Goal: Task Accomplishment & Management: Manage account settings

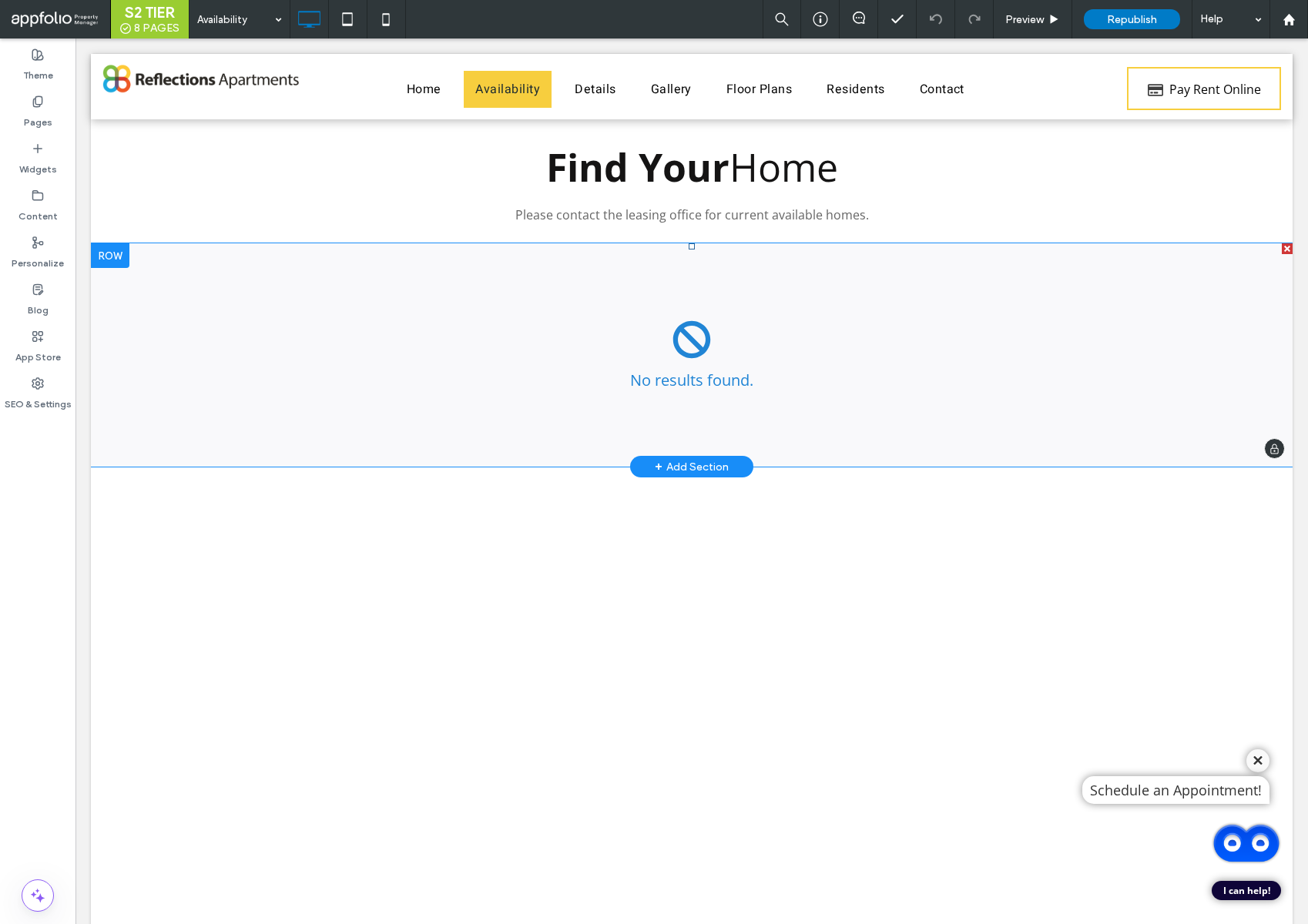
click at [671, 341] on span at bounding box center [692, 355] width 1202 height 223
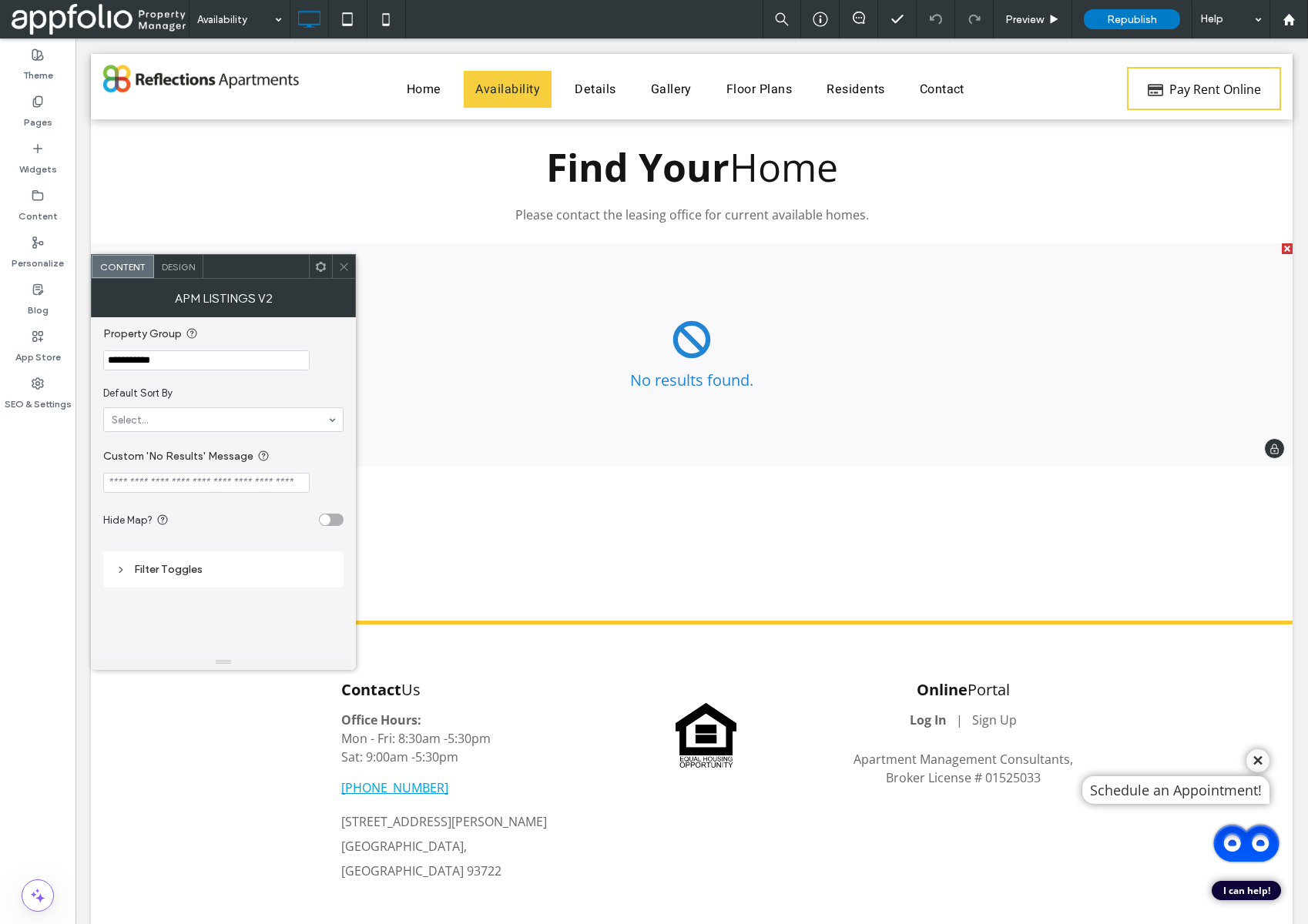
click at [356, 269] on div "Reset Map Sorted by: Most Recent Most Recent Available Date Highest Price Lowes…" at bounding box center [692, 355] width 1202 height 223
click at [350, 267] on div at bounding box center [343, 266] width 23 height 23
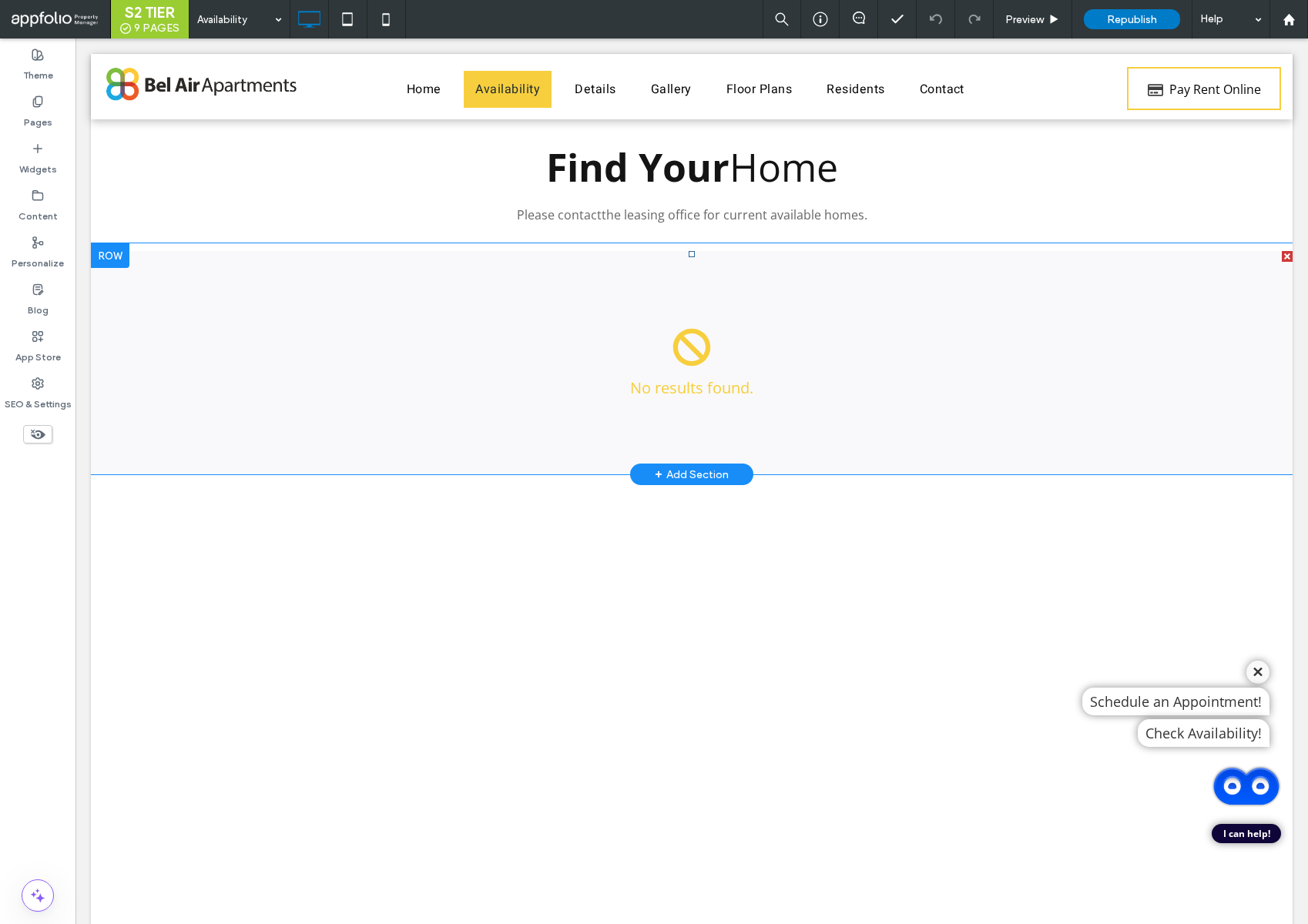
click at [660, 329] on span at bounding box center [692, 362] width 1202 height 223
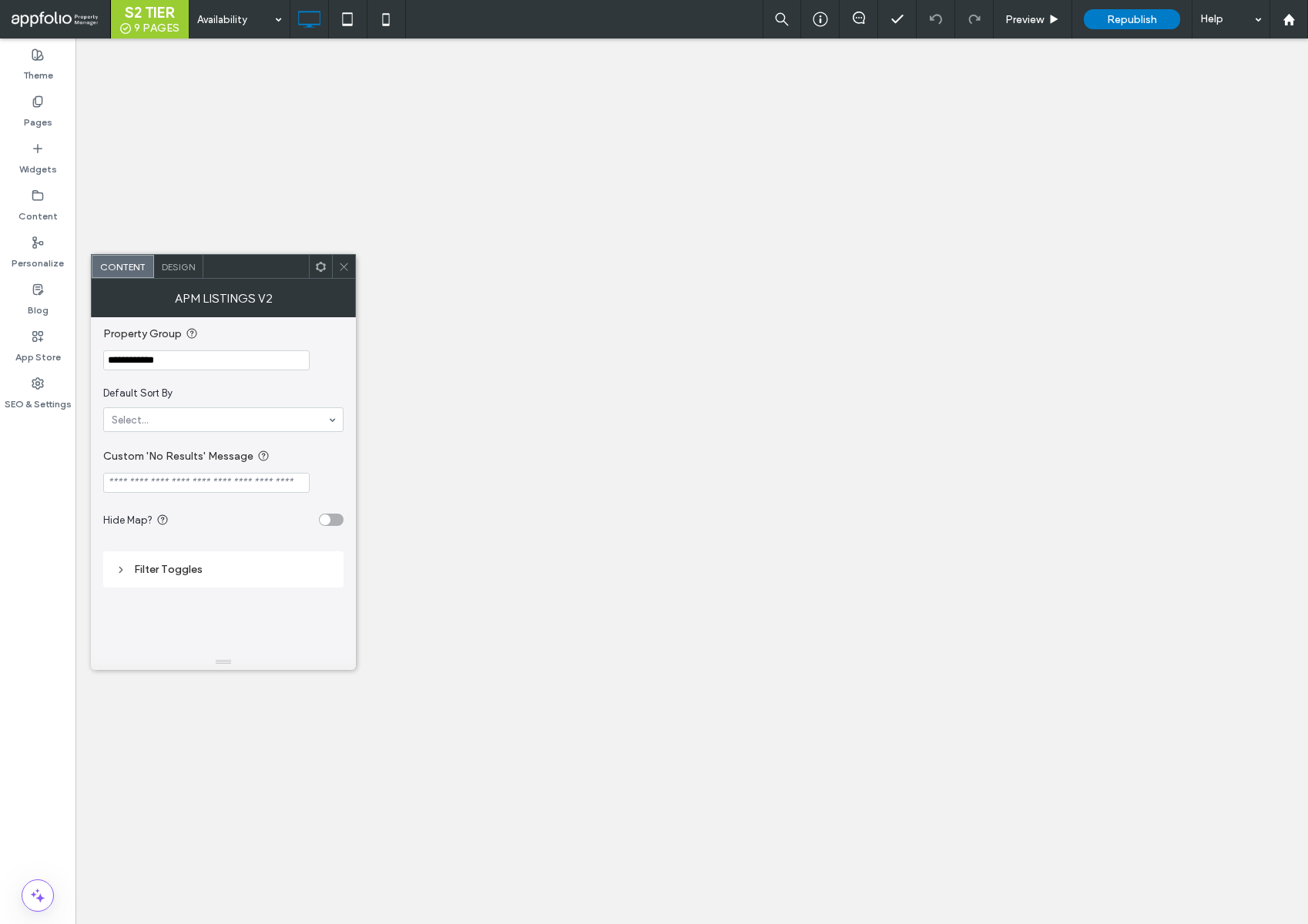
click at [342, 263] on icon at bounding box center [344, 267] width 12 height 12
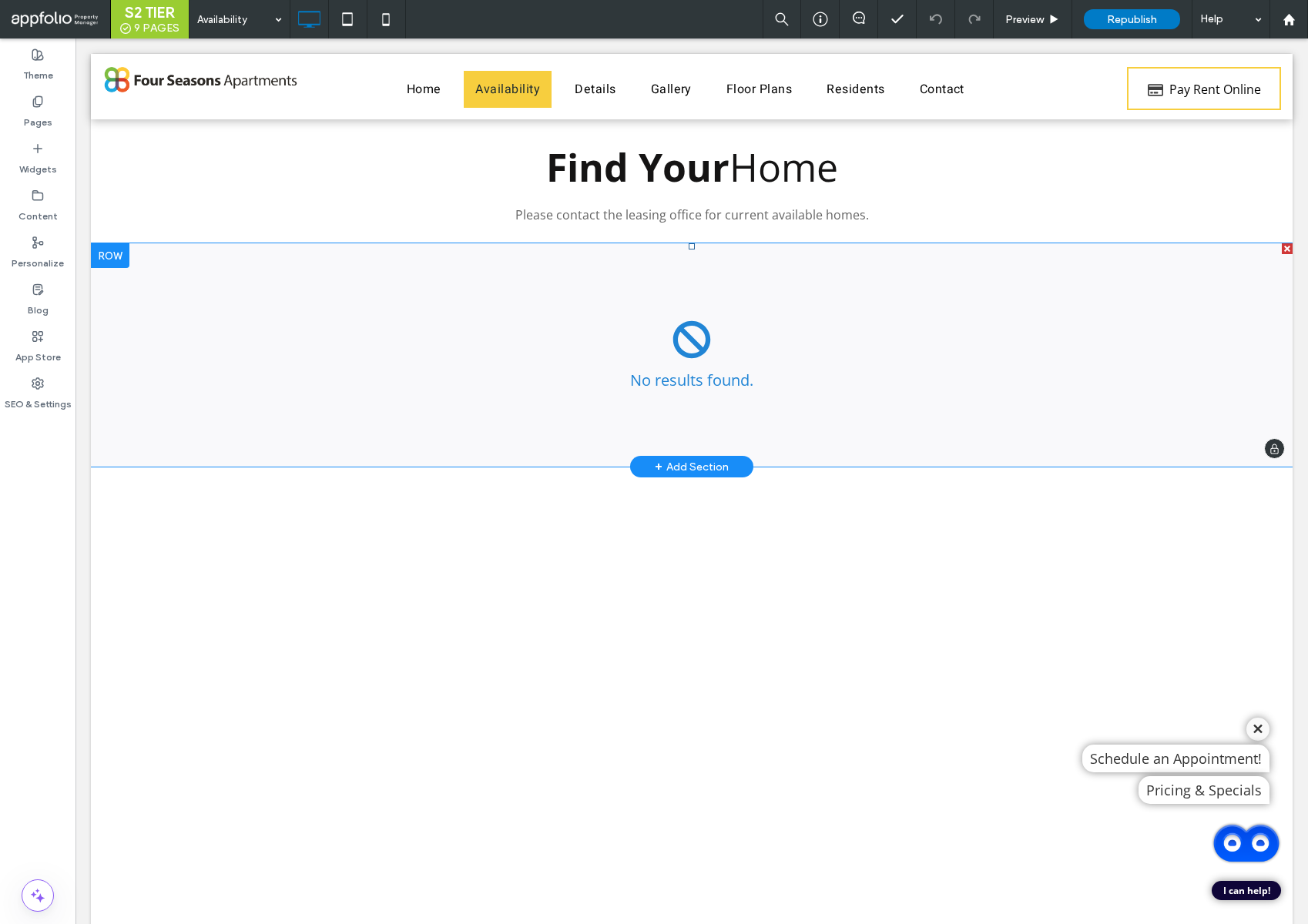
click at [566, 387] on span at bounding box center [692, 355] width 1202 height 223
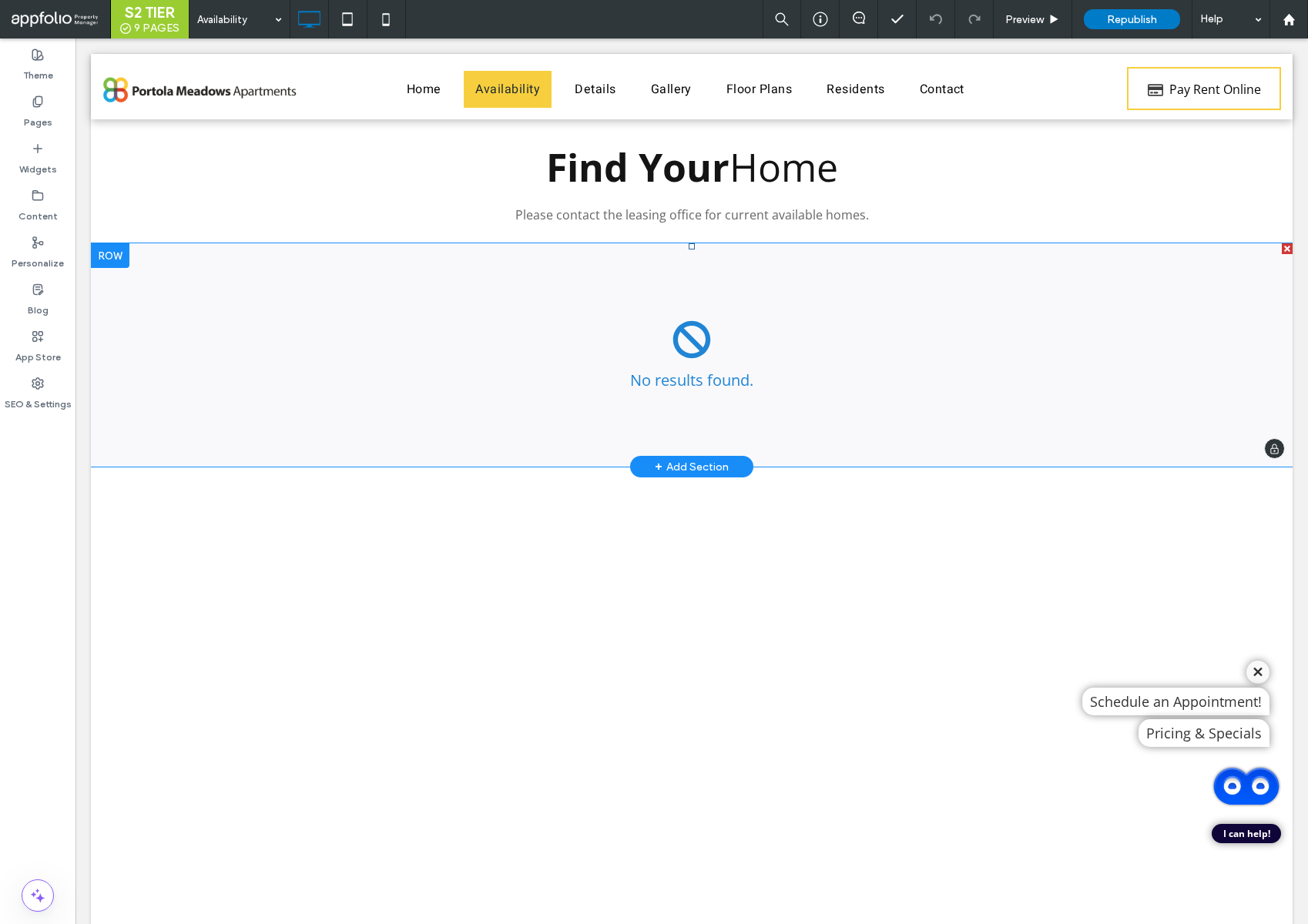
click at [559, 375] on span at bounding box center [692, 355] width 1202 height 223
